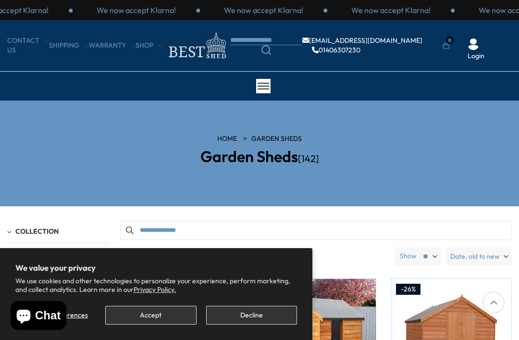
click at [141, 312] on button "Accept" at bounding box center [150, 315] width 91 height 19
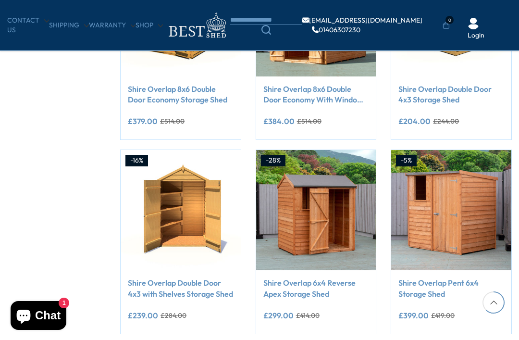
scroll to position [660, 0]
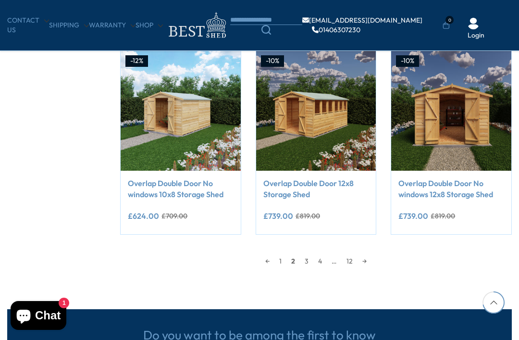
scroll to position [759, 0]
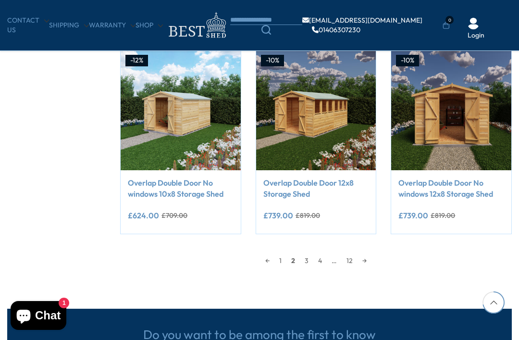
click at [372, 259] on link "→" at bounding box center [365, 260] width 14 height 14
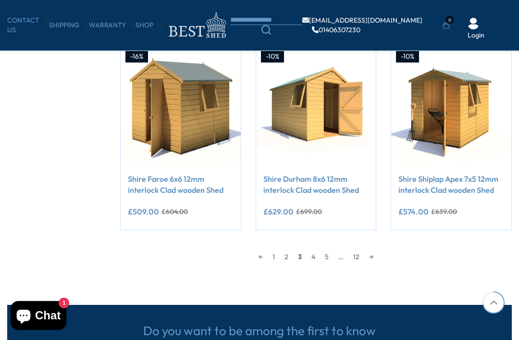
scroll to position [763, 0]
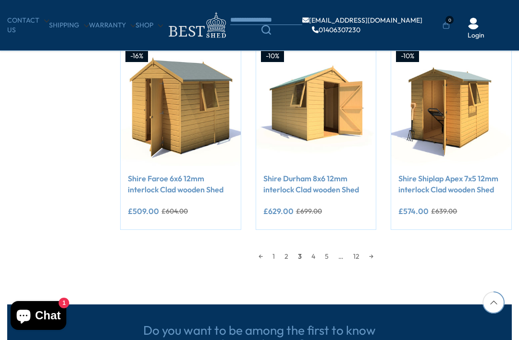
click at [378, 256] on link "→" at bounding box center [371, 256] width 14 height 14
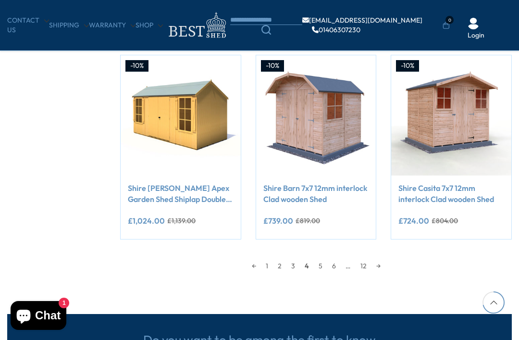
scroll to position [752, 0]
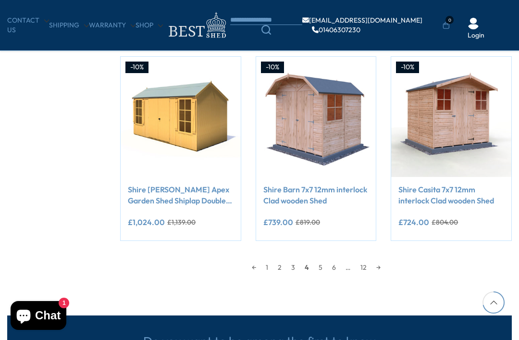
click at [386, 261] on link "→" at bounding box center [379, 267] width 14 height 14
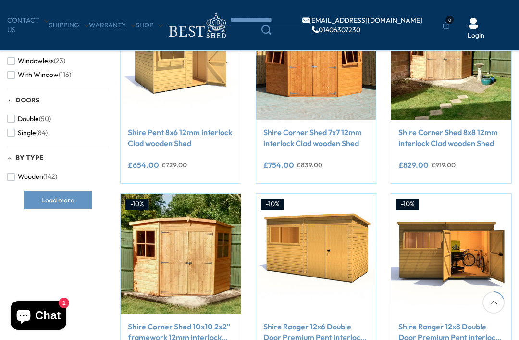
scroll to position [169, 0]
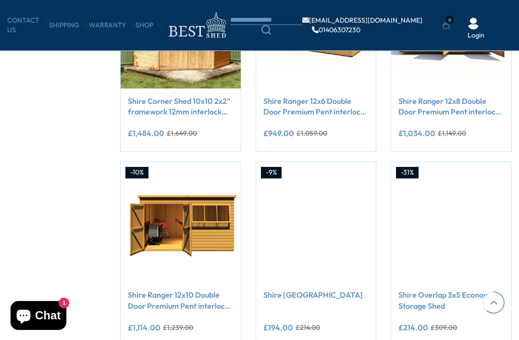
scroll to position [648, 0]
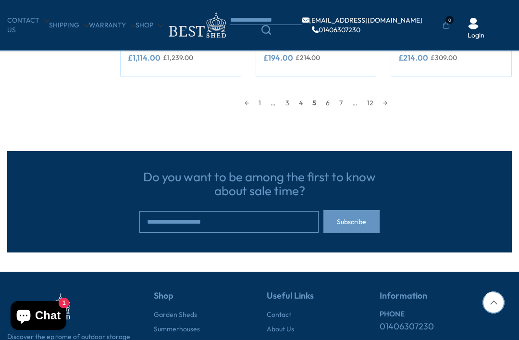
click at [261, 97] on link "1" at bounding box center [260, 103] width 12 height 14
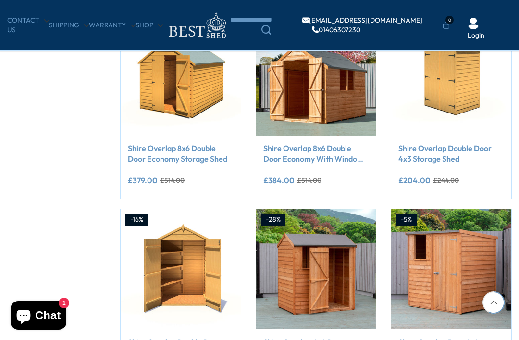
scroll to position [599, 0]
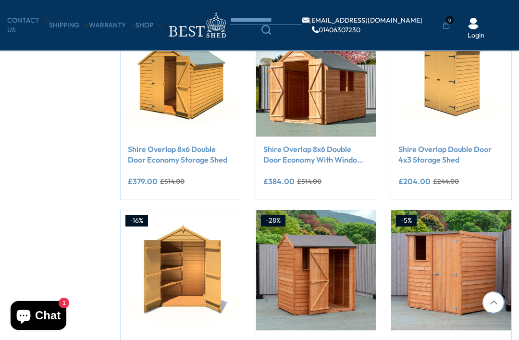
click at [360, 155] on link "Shire Overlap 8x6 Double Door Economy With Window Storage Shed" at bounding box center [316, 155] width 106 height 22
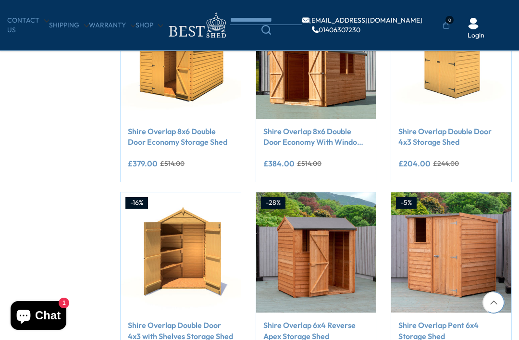
scroll to position [619, 0]
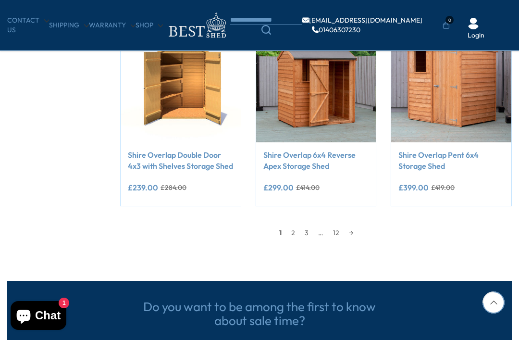
click at [344, 234] on link "→" at bounding box center [351, 232] width 14 height 14
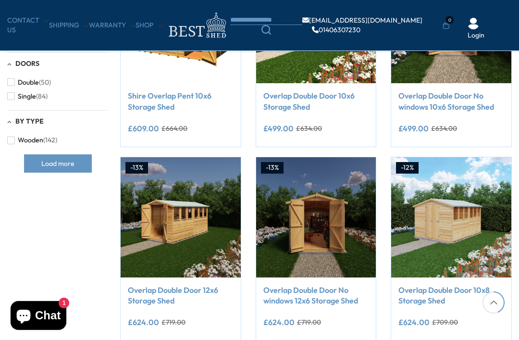
scroll to position [459, 0]
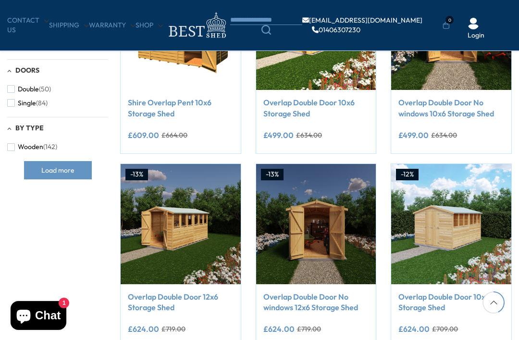
click at [145, 287] on div "**********" at bounding box center [181, 315] width 120 height 63
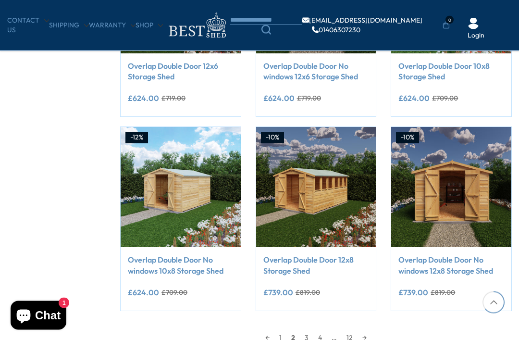
scroll to position [691, 0]
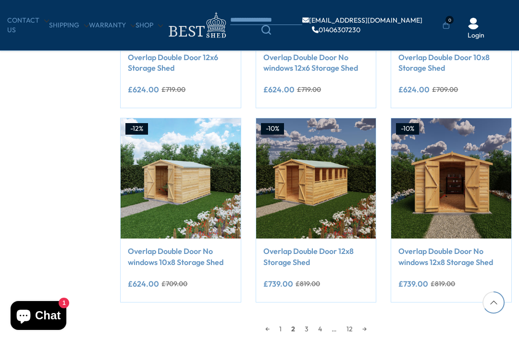
click at [363, 322] on link "→" at bounding box center [365, 329] width 14 height 14
